Goal: Find specific page/section: Find specific page/section

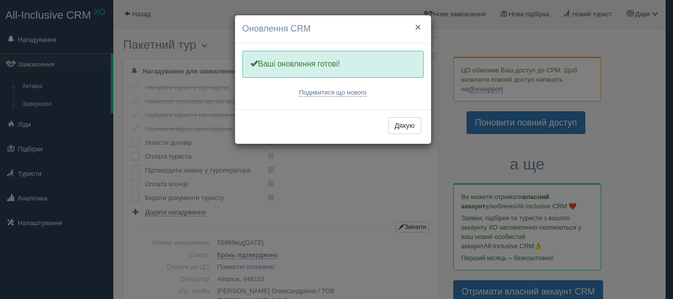
click at [420, 27] on button "×" at bounding box center [418, 27] width 6 height 10
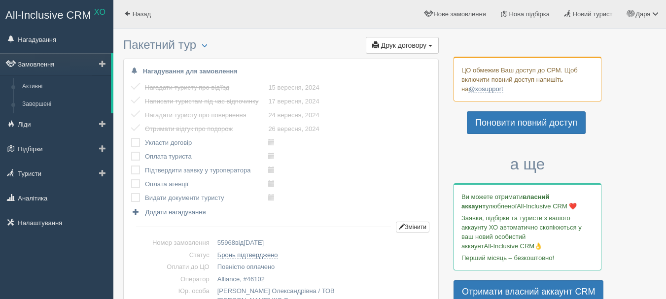
click at [54, 61] on link "Замовлення" at bounding box center [55, 64] width 111 height 22
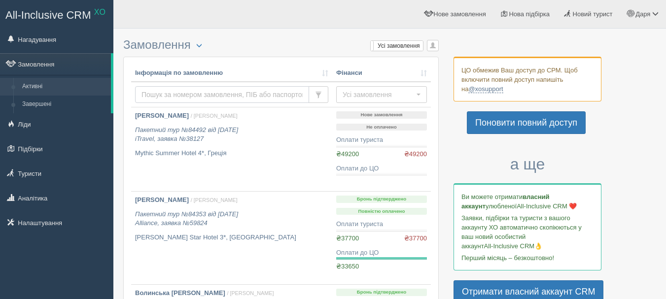
click at [180, 91] on input "text" at bounding box center [222, 94] width 174 height 17
type input "[PERSON_NAME]"
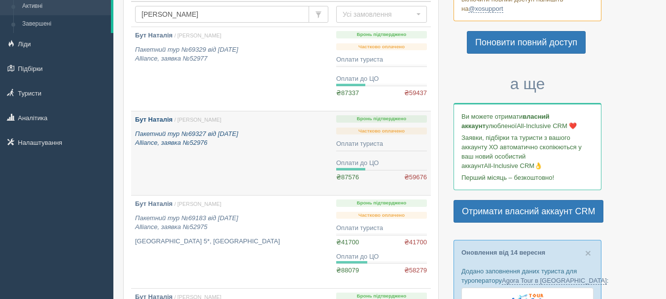
scroll to position [79, 0]
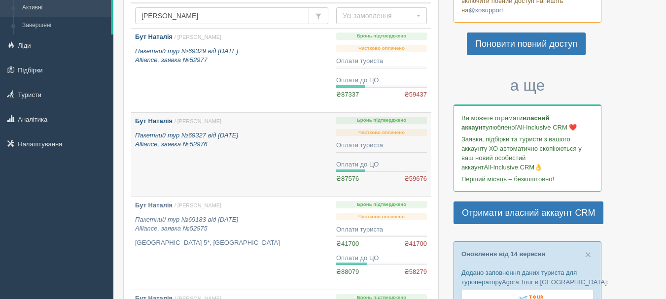
click at [263, 62] on p "Пакетний тур №69329 від 28.01.2025 Alliance, заявка №52977" at bounding box center [231, 56] width 193 height 18
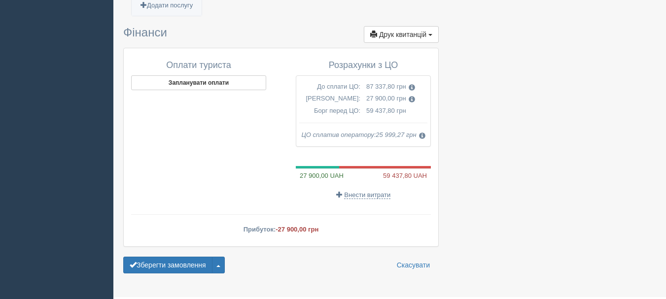
scroll to position [909, 0]
